Goal: Task Accomplishment & Management: Use online tool/utility

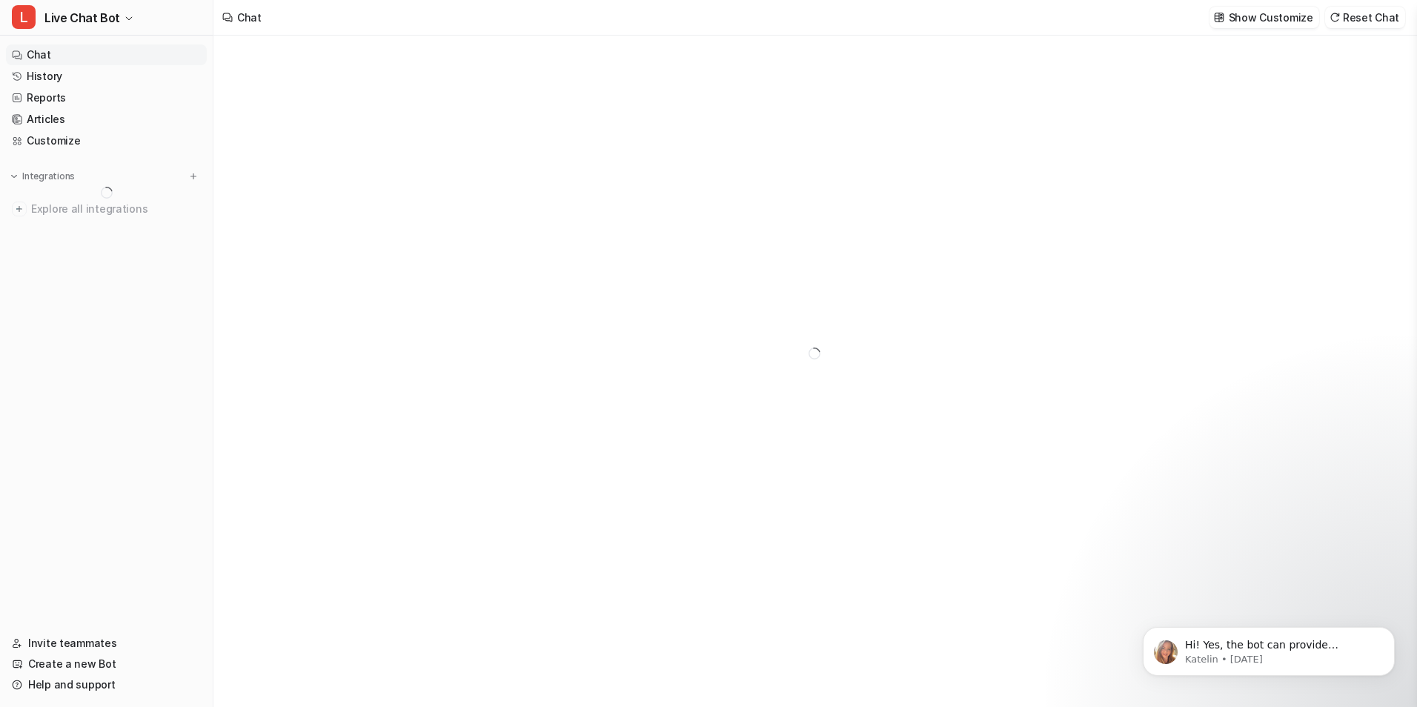
type textarea "**********"
click at [86, 59] on link "Chat" at bounding box center [106, 54] width 201 height 21
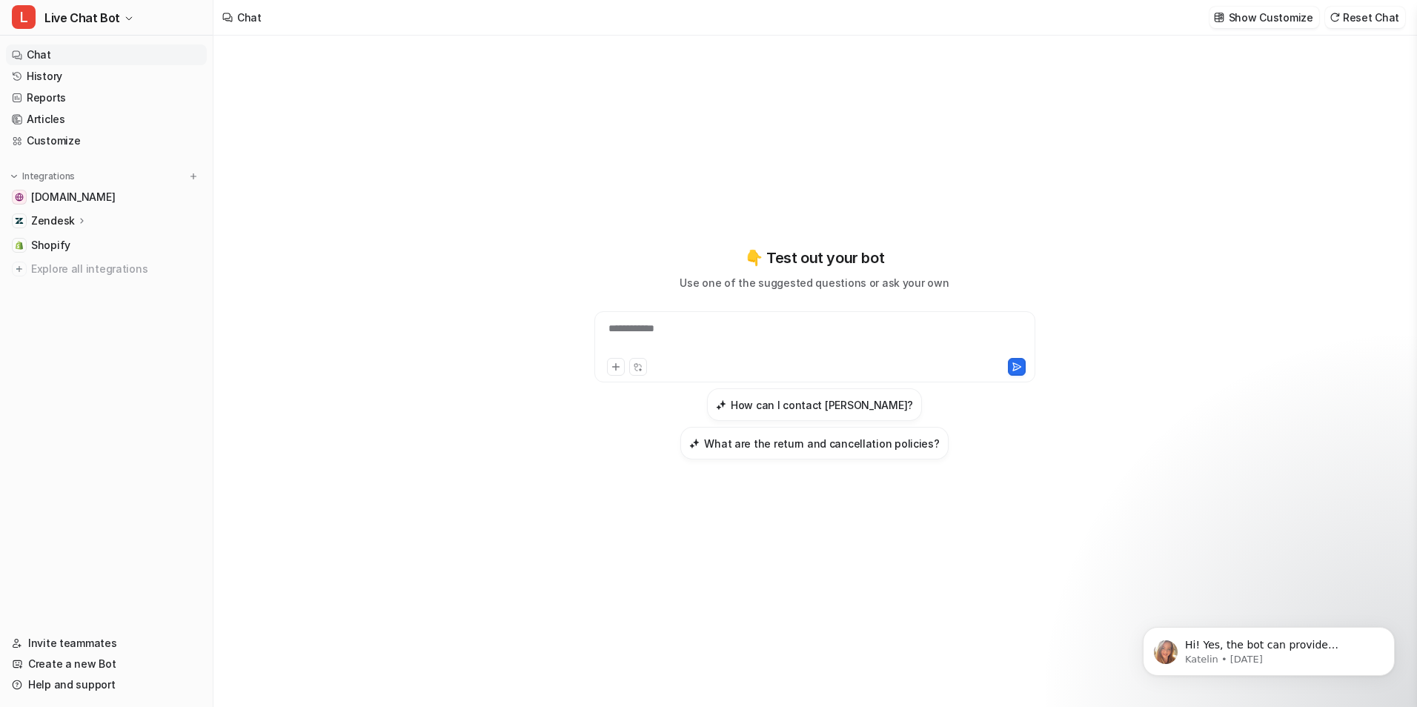
click at [86, 59] on link "Chat" at bounding box center [106, 54] width 201 height 21
click at [79, 62] on link "Chat" at bounding box center [106, 54] width 201 height 21
click at [69, 242] on link "Shopify" at bounding box center [106, 245] width 201 height 21
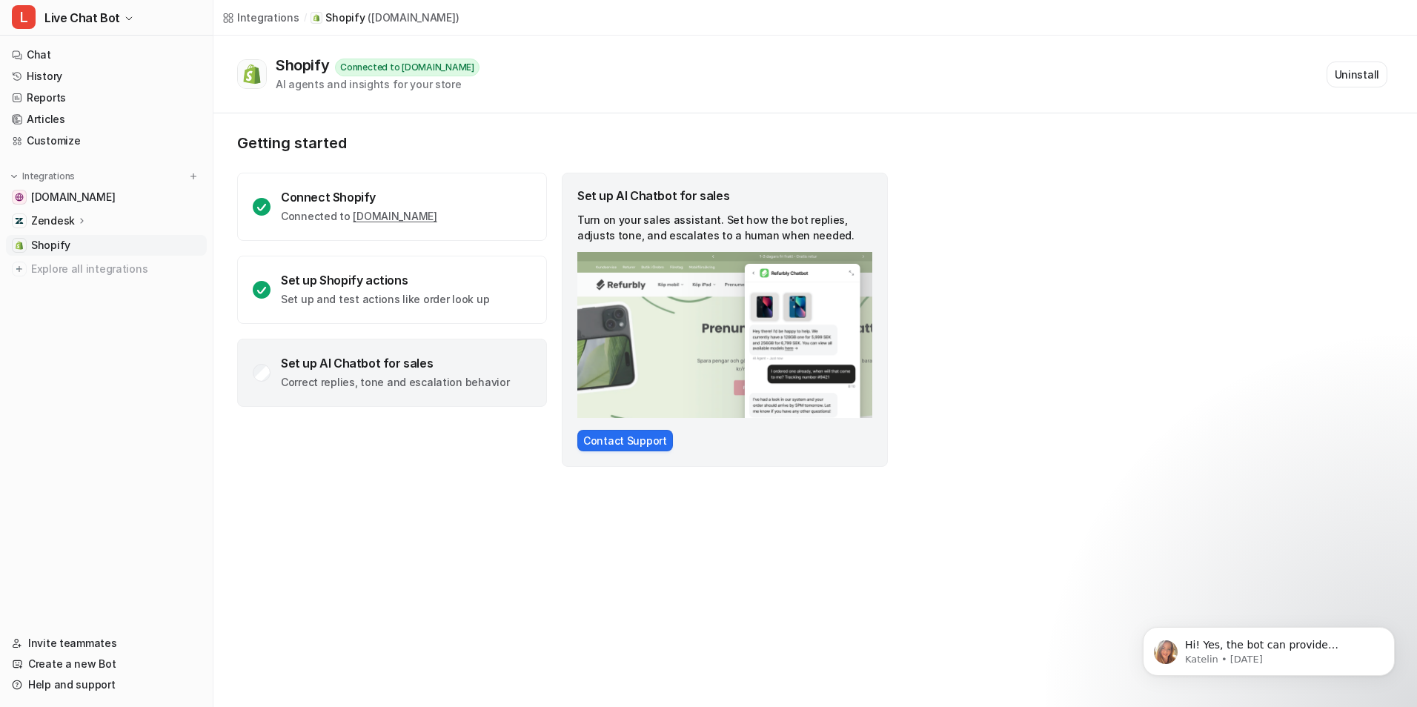
click at [274, 378] on div "Set up AI Chatbot for sales Correct replies, tone and escalation behavior" at bounding box center [392, 373] width 310 height 68
click at [648, 449] on button "Contact Support" at bounding box center [625, 440] width 96 height 21
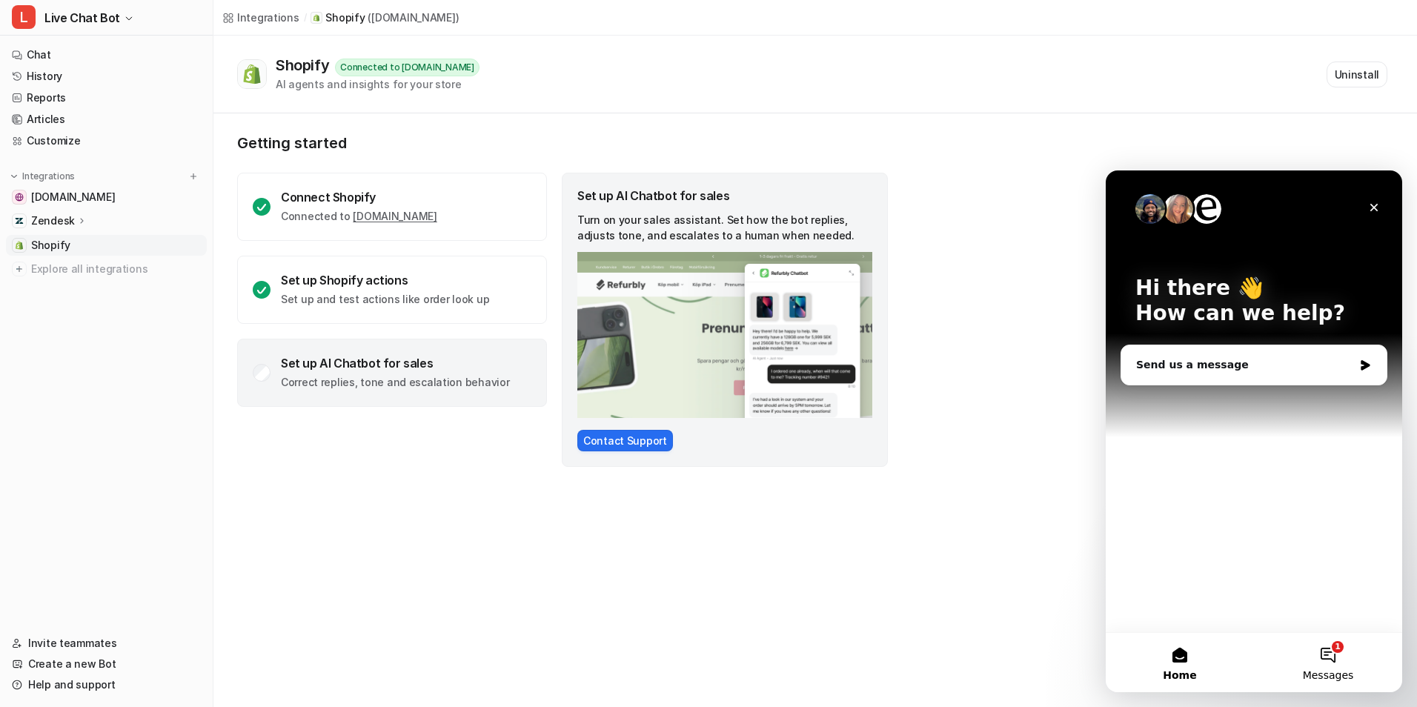
click at [1327, 665] on button "1 Messages" at bounding box center [1328, 662] width 148 height 59
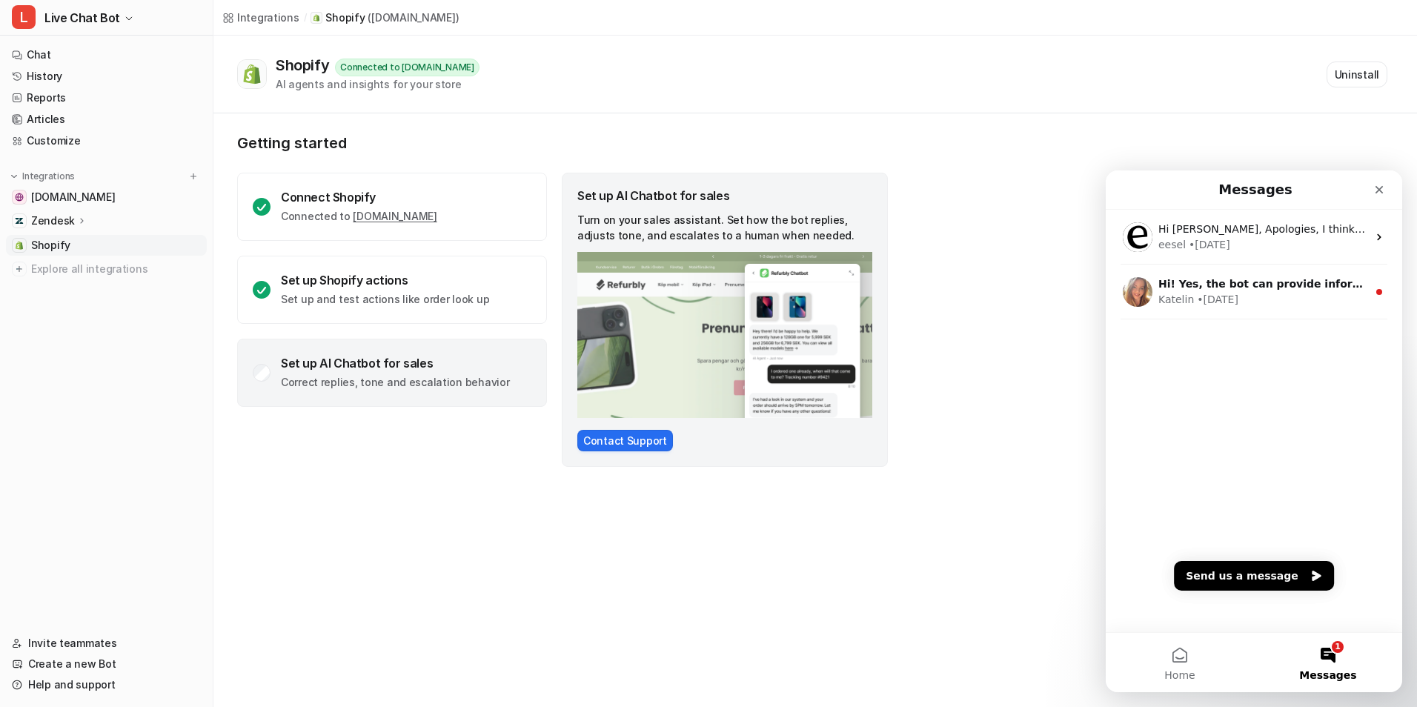
click at [288, 368] on div "Set up AI Chatbot for sales" at bounding box center [395, 363] width 228 height 15
click at [597, 443] on button "Contact Support" at bounding box center [625, 440] width 96 height 21
click at [660, 222] on p "Turn on your sales assistant. Set how the bot replies, adjusts tone, and escala…" at bounding box center [724, 227] width 295 height 31
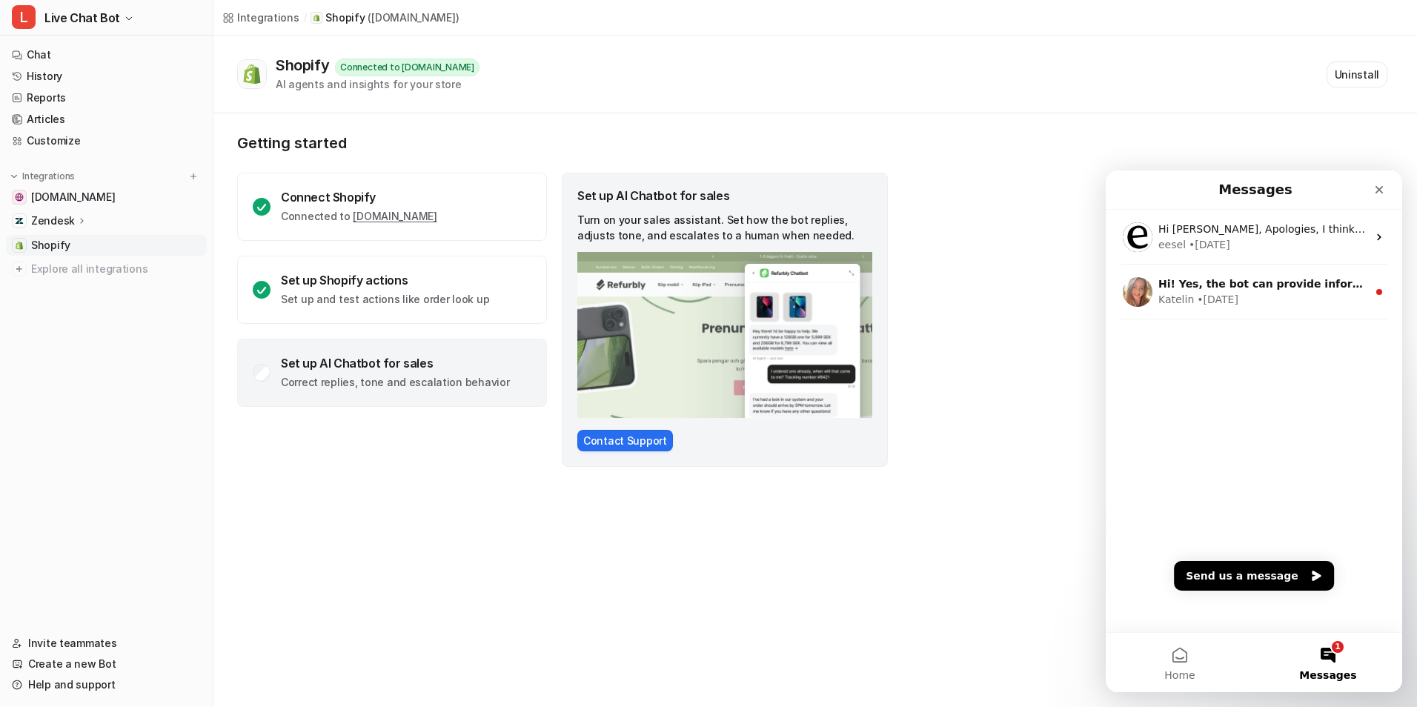
click at [283, 385] on p "Correct replies, tone and escalation behavior" at bounding box center [395, 382] width 228 height 15
click at [68, 145] on link "Customize" at bounding box center [106, 140] width 201 height 21
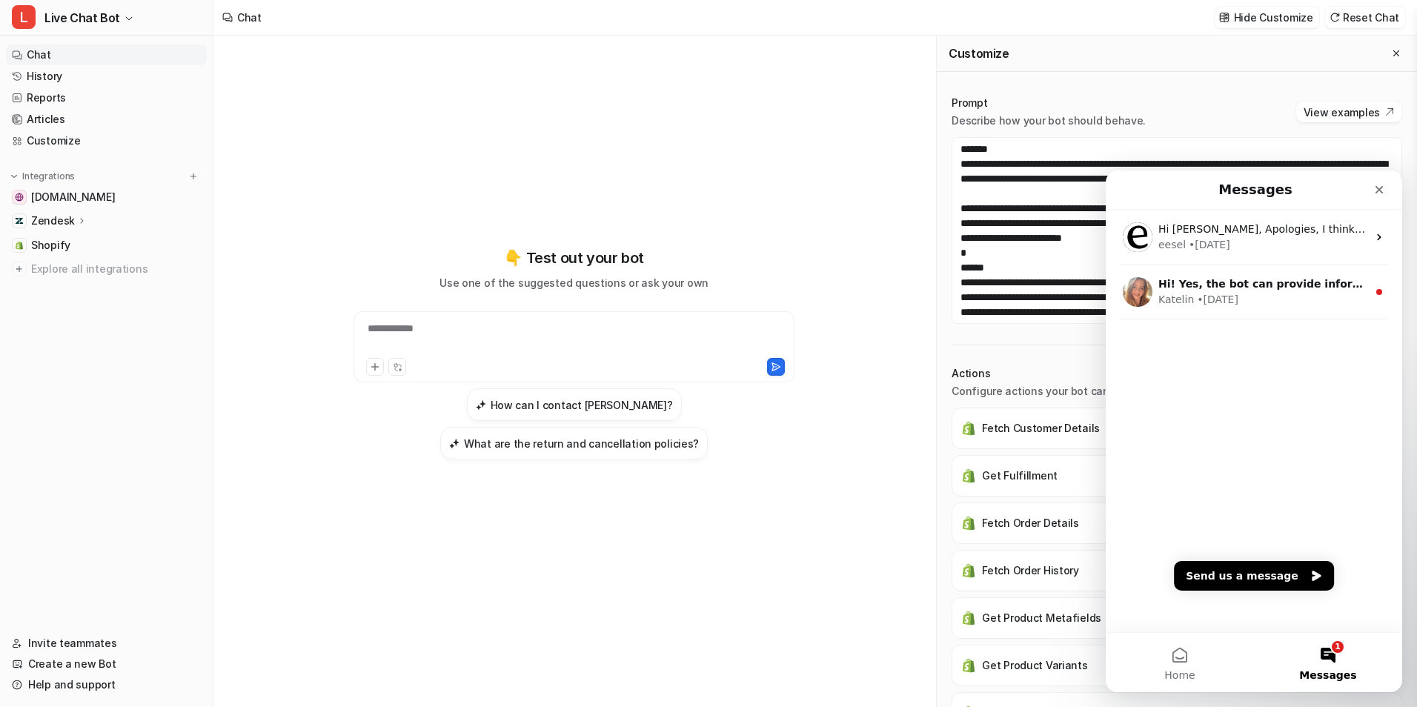
click at [81, 62] on link "Chat" at bounding box center [106, 54] width 201 height 21
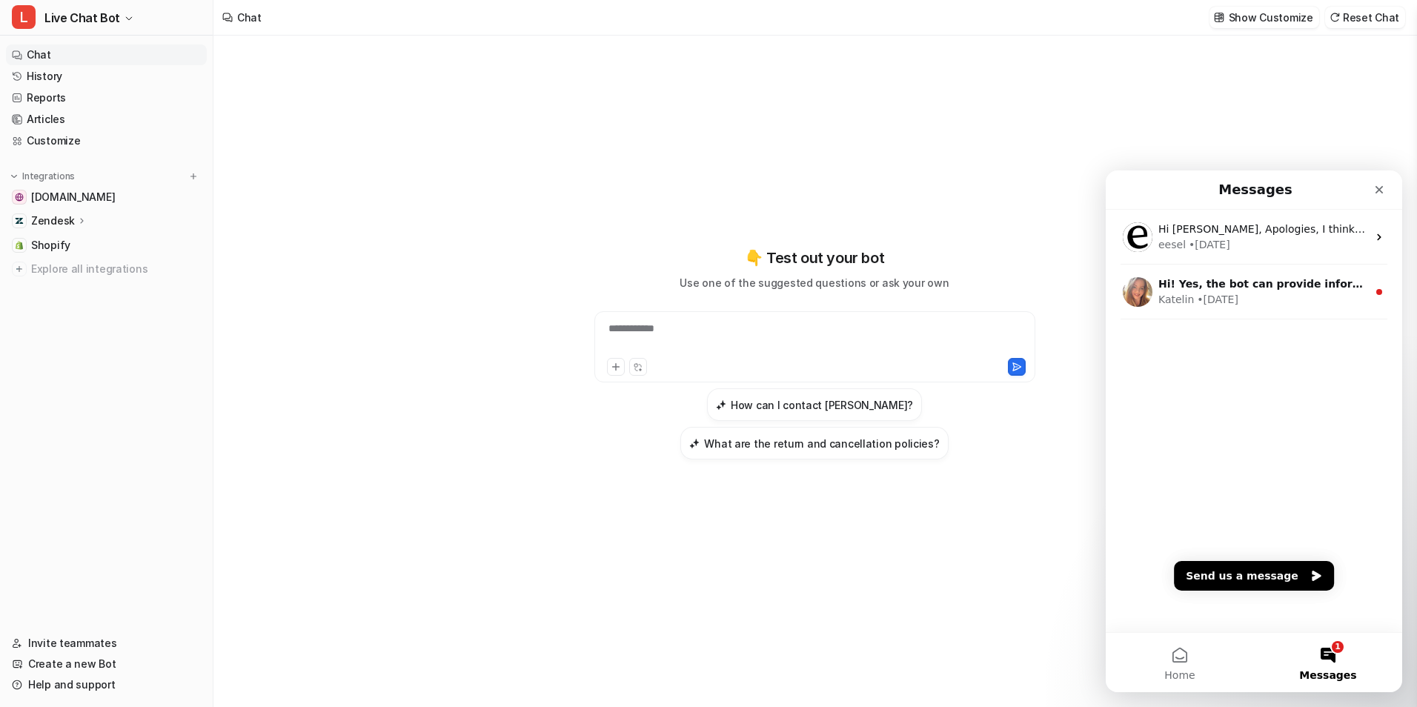
click at [123, 215] on div "Zendesk" at bounding box center [106, 221] width 201 height 21
click at [99, 288] on link "AI Agent" at bounding box center [113, 285] width 185 height 21
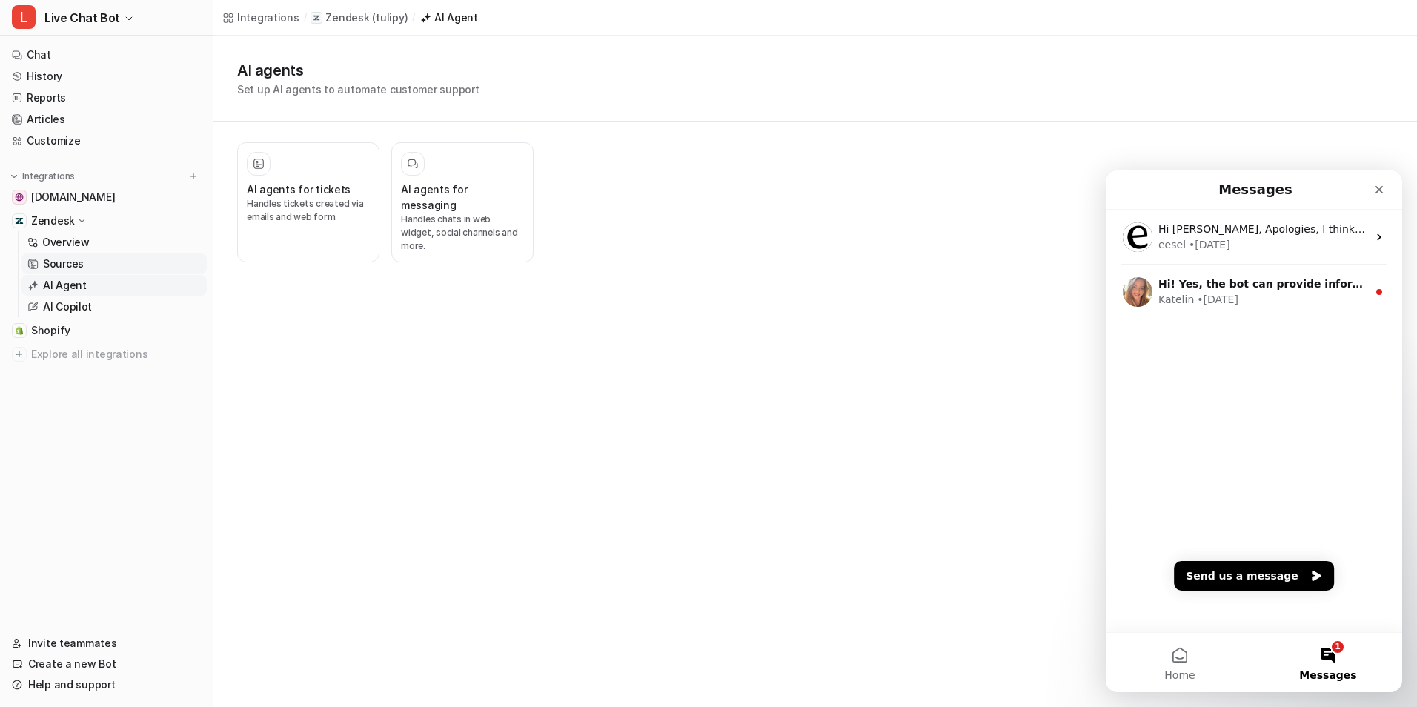
click at [86, 271] on link "Sources" at bounding box center [113, 264] width 185 height 21
click at [82, 287] on p "AI Agent" at bounding box center [65, 285] width 44 height 15
click at [484, 222] on p "Handles chats in web widget, social channels and more." at bounding box center [462, 233] width 123 height 40
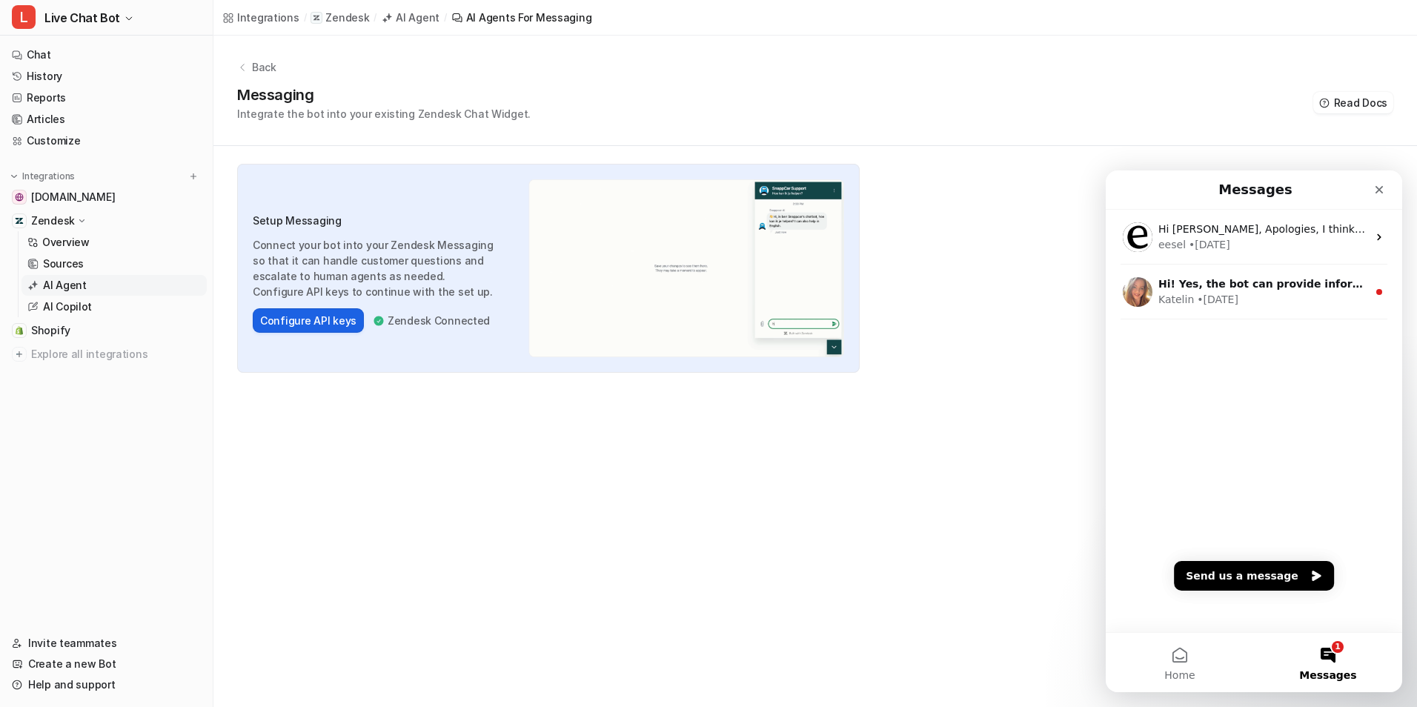
click at [305, 321] on button "Configure API keys" at bounding box center [308, 320] width 111 height 24
click at [319, 321] on button "Configure API keys" at bounding box center [308, 320] width 111 height 24
